Goal: Find contact information

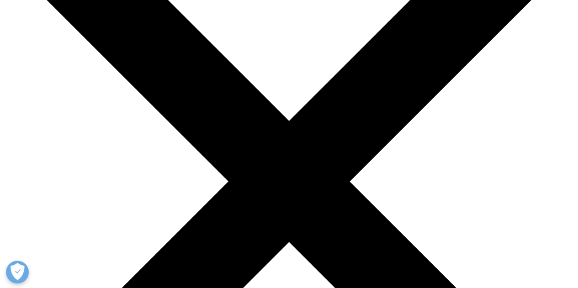
scroll to position [91, 0]
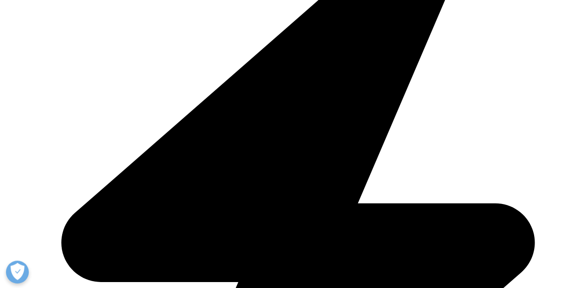
scroll to position [320, 0]
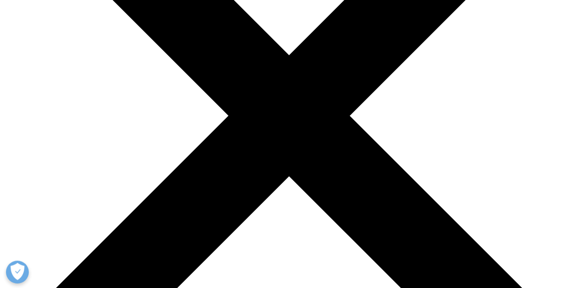
scroll to position [228, 0]
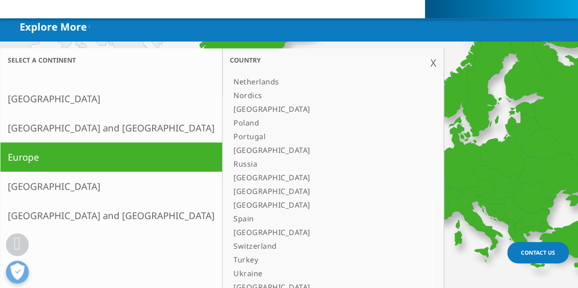
click at [230, 284] on link "[GEOGRAPHIC_DATA]" at bounding box center [322, 288] width 184 height 14
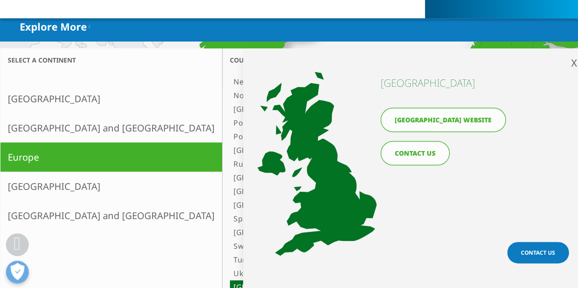
click at [429, 121] on link "United Kingdom website" at bounding box center [443, 120] width 125 height 24
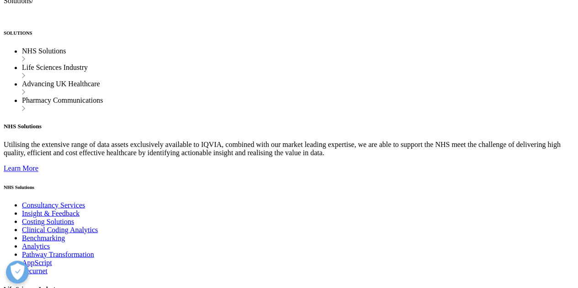
scroll to position [2421, 0]
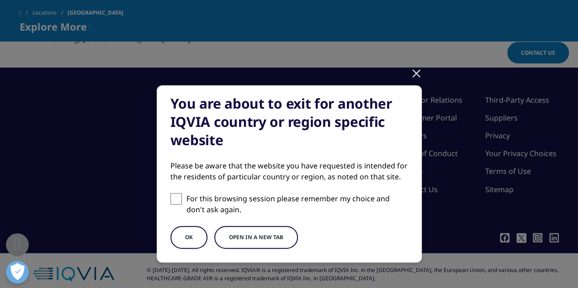
click at [191, 239] on button "OK" at bounding box center [188, 237] width 37 height 23
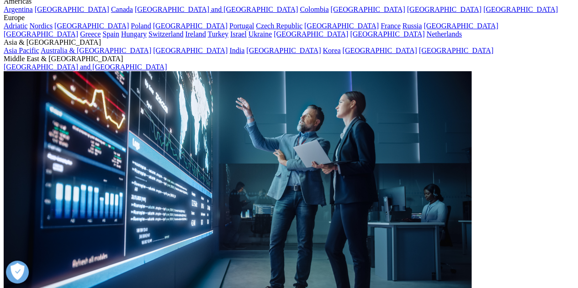
scroll to position [91, 0]
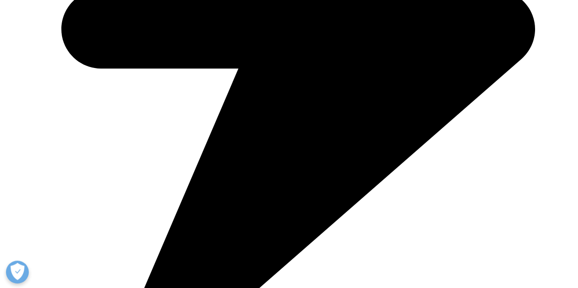
scroll to position [1463, 0]
